Goal: Transaction & Acquisition: Purchase product/service

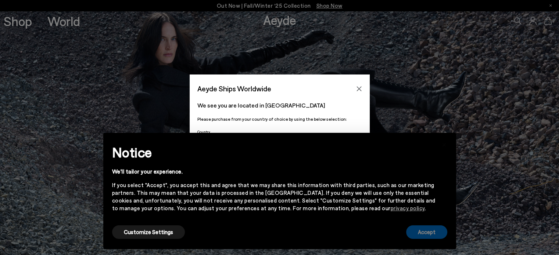
click at [439, 234] on button "Accept" at bounding box center [426, 233] width 41 height 14
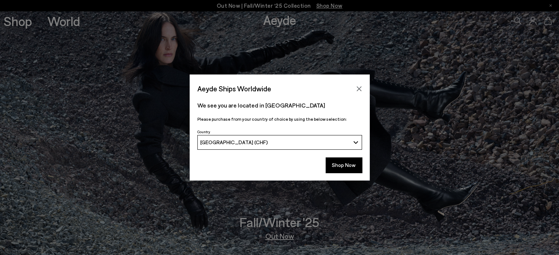
click at [332, 142] on div "[GEOGRAPHIC_DATA] (CHF)" at bounding box center [275, 142] width 150 height 6
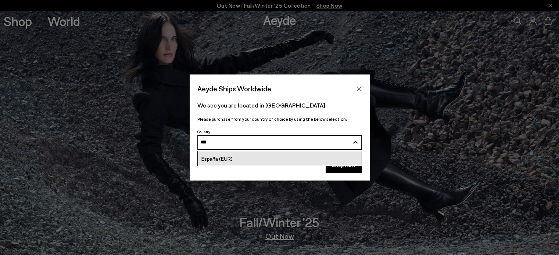
type input "***"
click at [293, 162] on link "España (EUR)" at bounding box center [280, 158] width 164 height 15
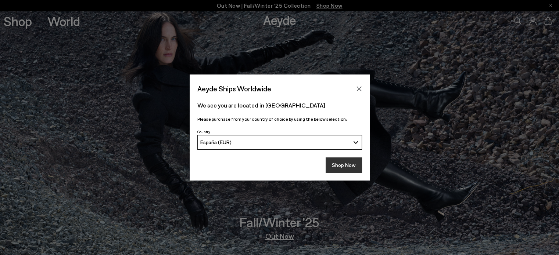
click at [334, 168] on button "Shop Now" at bounding box center [344, 165] width 36 height 15
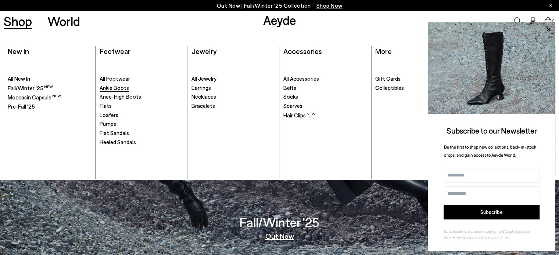
click at [112, 87] on span "Ankle Boots" at bounding box center [114, 87] width 29 height 7
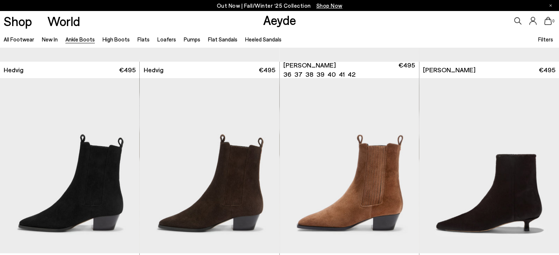
scroll to position [373, 0]
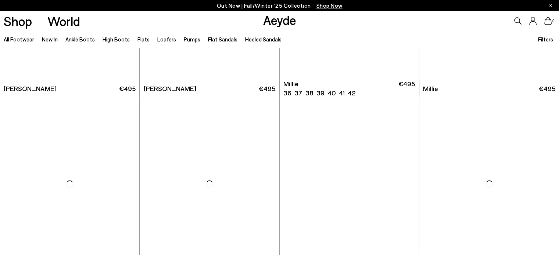
scroll to position [1485, 0]
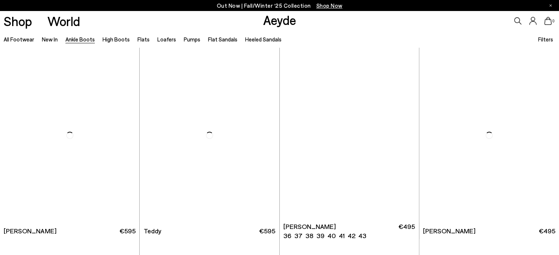
scroll to position [2487, 0]
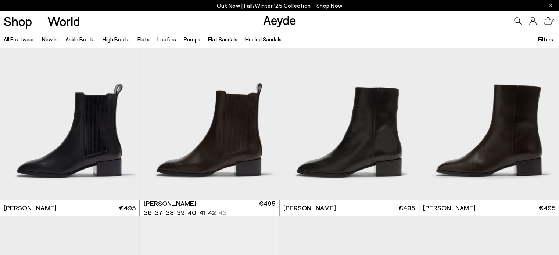
scroll to position [3288, 0]
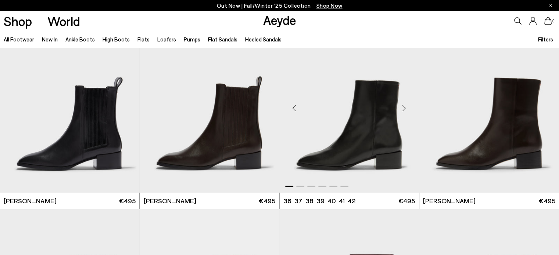
click at [401, 110] on div "Next slide" at bounding box center [404, 108] width 22 height 22
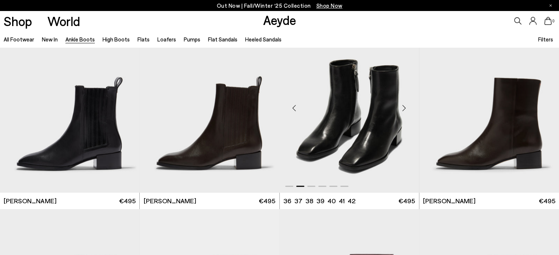
click at [401, 110] on div "Next slide" at bounding box center [404, 108] width 22 height 22
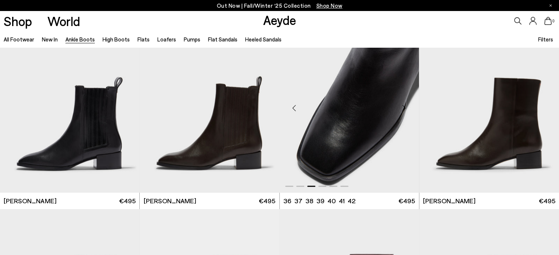
click at [401, 110] on div "Next slide" at bounding box center [404, 108] width 22 height 22
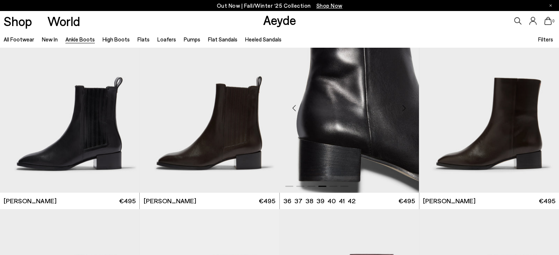
click at [401, 110] on div "Next slide" at bounding box center [404, 108] width 22 height 22
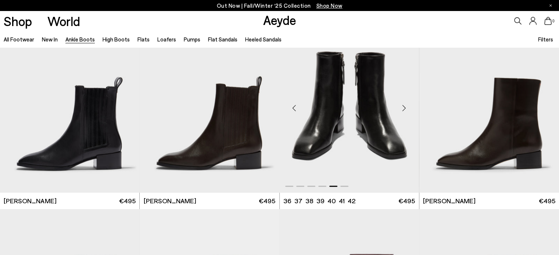
click at [401, 110] on div "Next slide" at bounding box center [404, 108] width 22 height 22
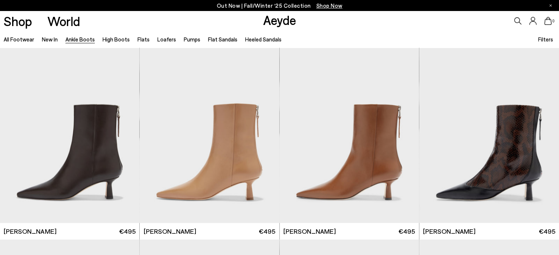
scroll to position [1734, 0]
